Goal: Task Accomplishment & Management: Manage account settings

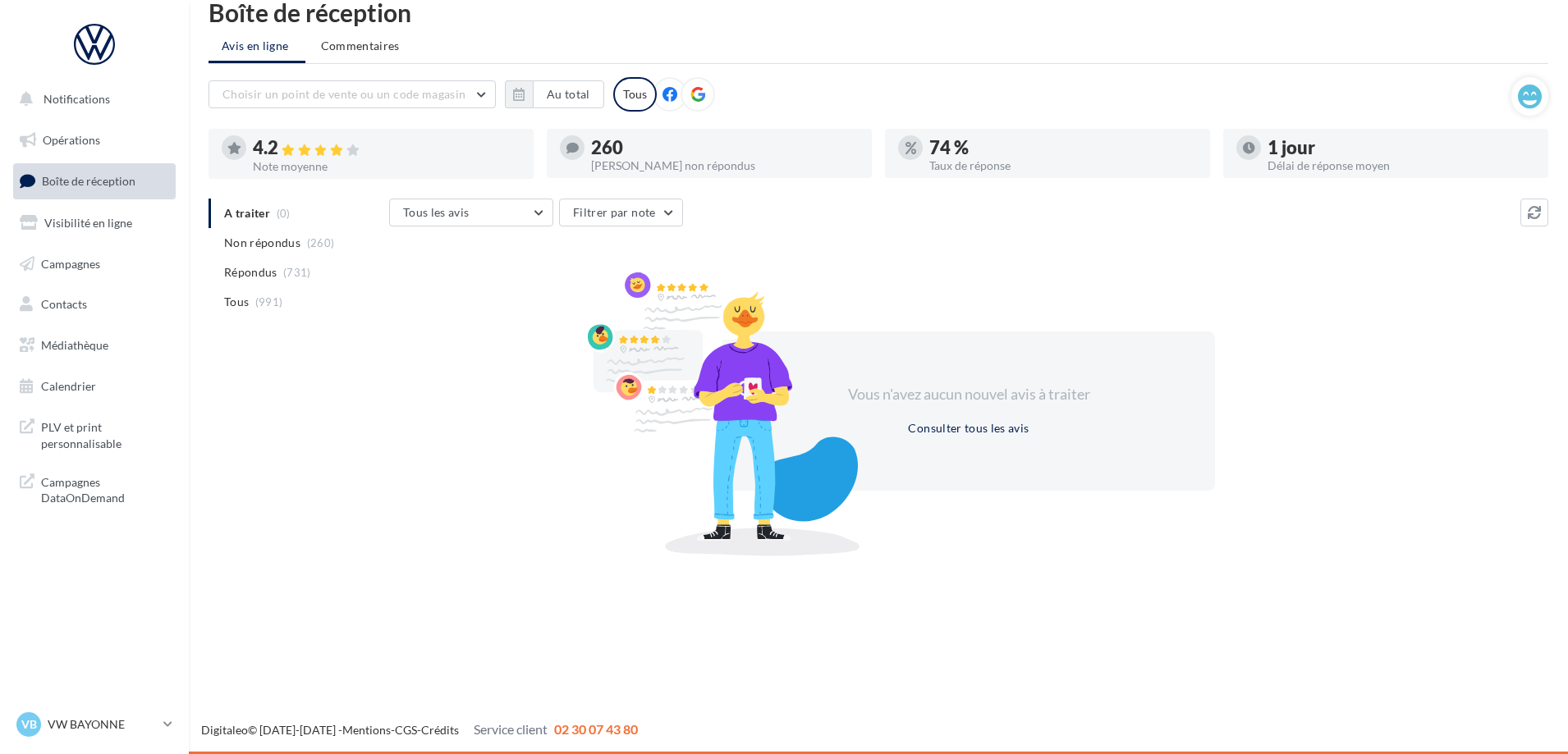
scroll to position [27, 0]
click at [110, 238] on link "Visibilité en ligne" at bounding box center [94, 222] width 169 height 35
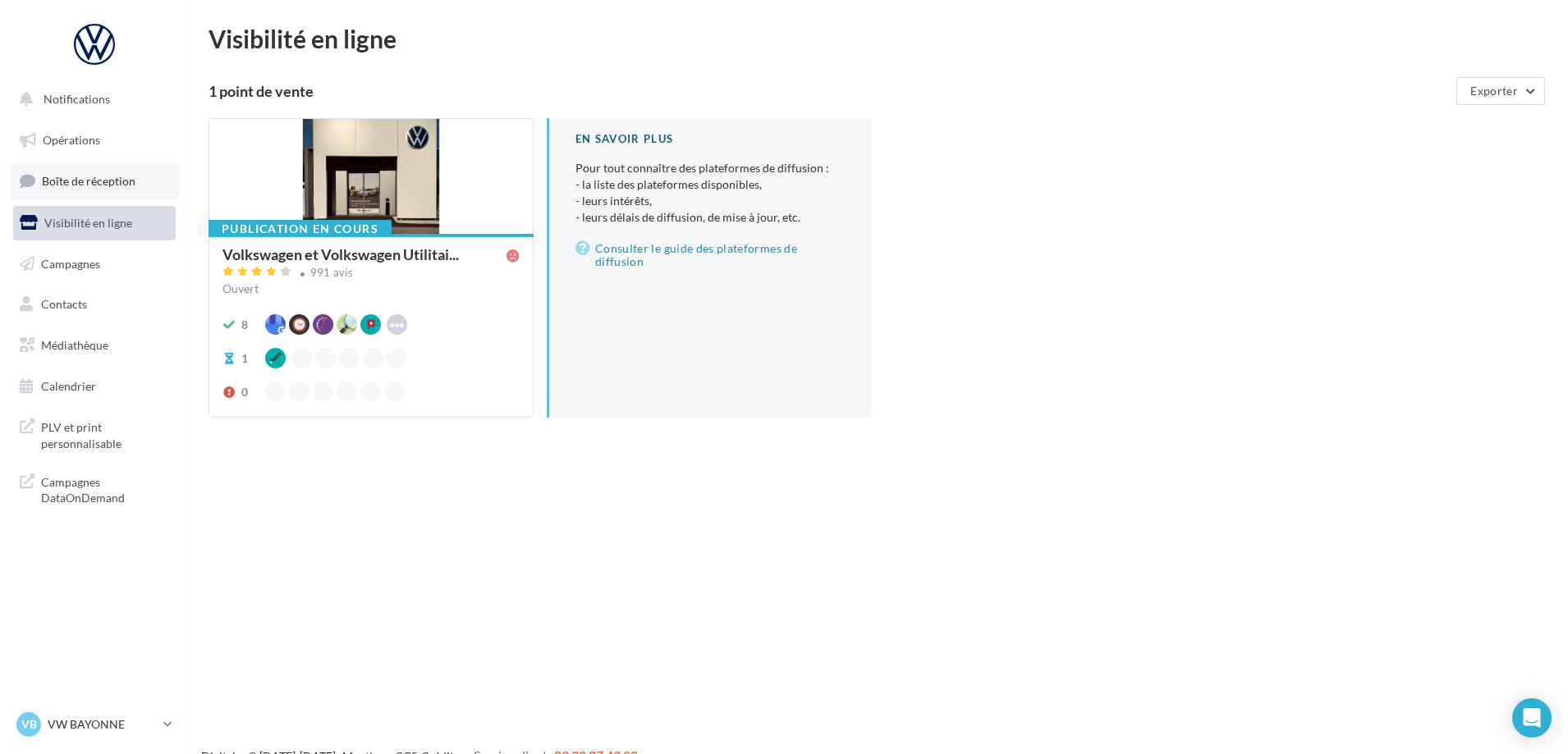
click at [94, 181] on span "Boîte de réception" at bounding box center [88, 181] width 94 height 14
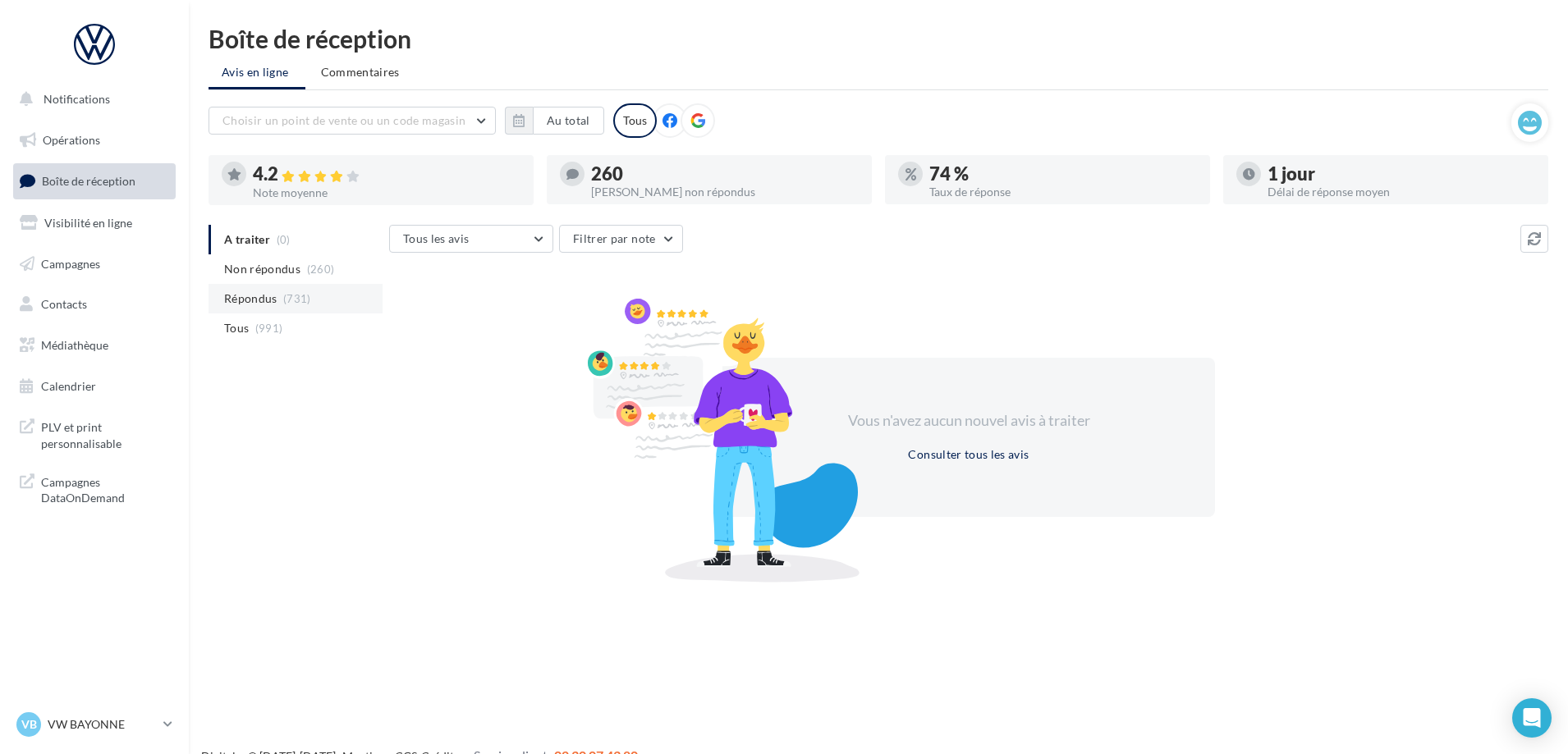
click at [270, 302] on span "Répondus" at bounding box center [251, 298] width 53 height 17
